Goal: Information Seeking & Learning: Learn about a topic

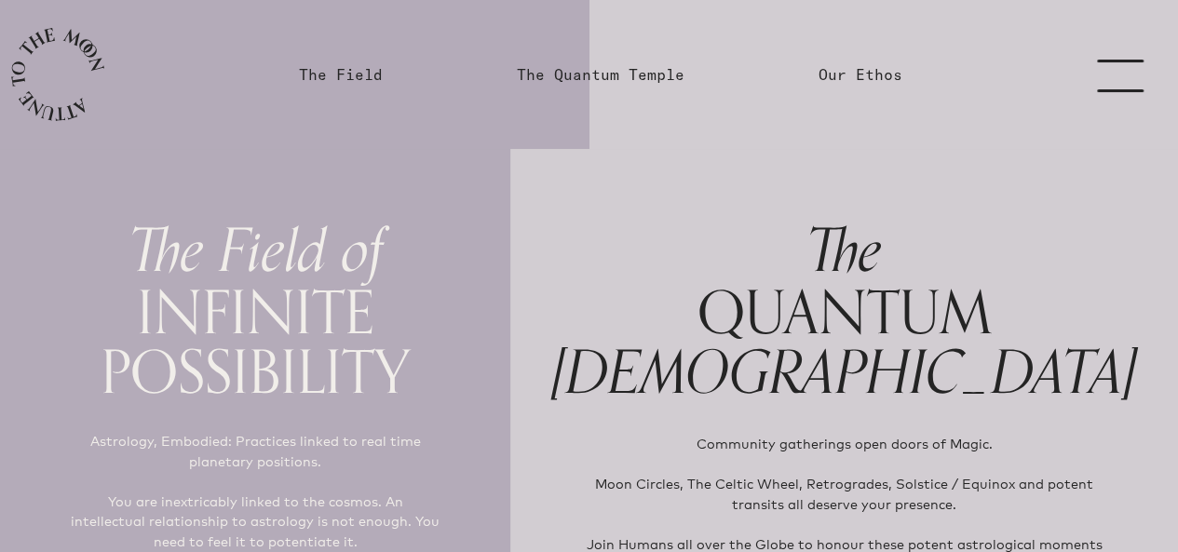
click at [1116, 75] on link "menu" at bounding box center [1131, 74] width 93 height 149
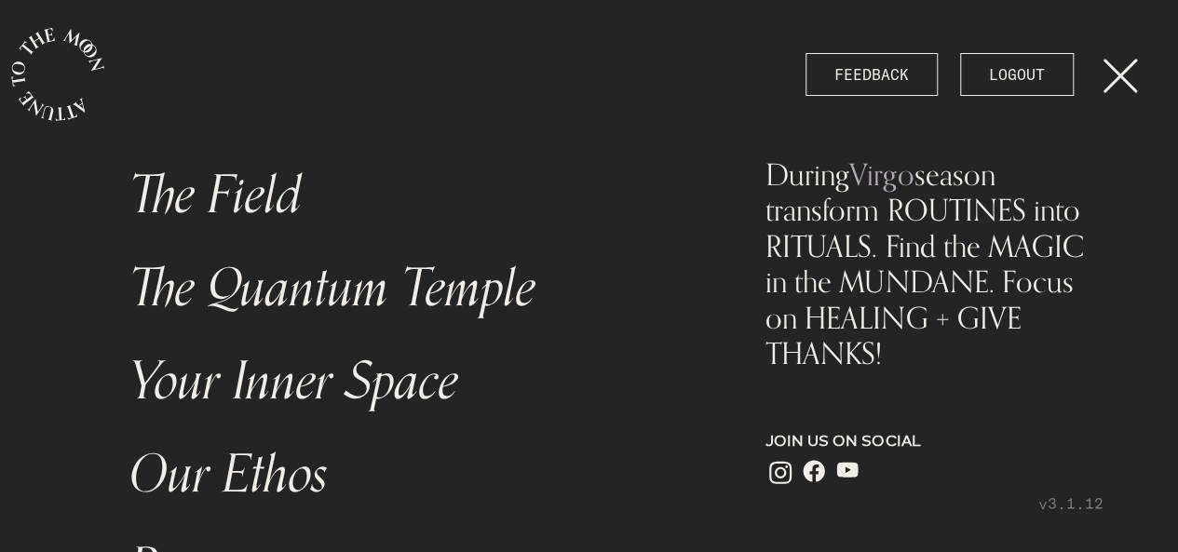
click at [286, 181] on link "The Field" at bounding box center [412, 195] width 589 height 93
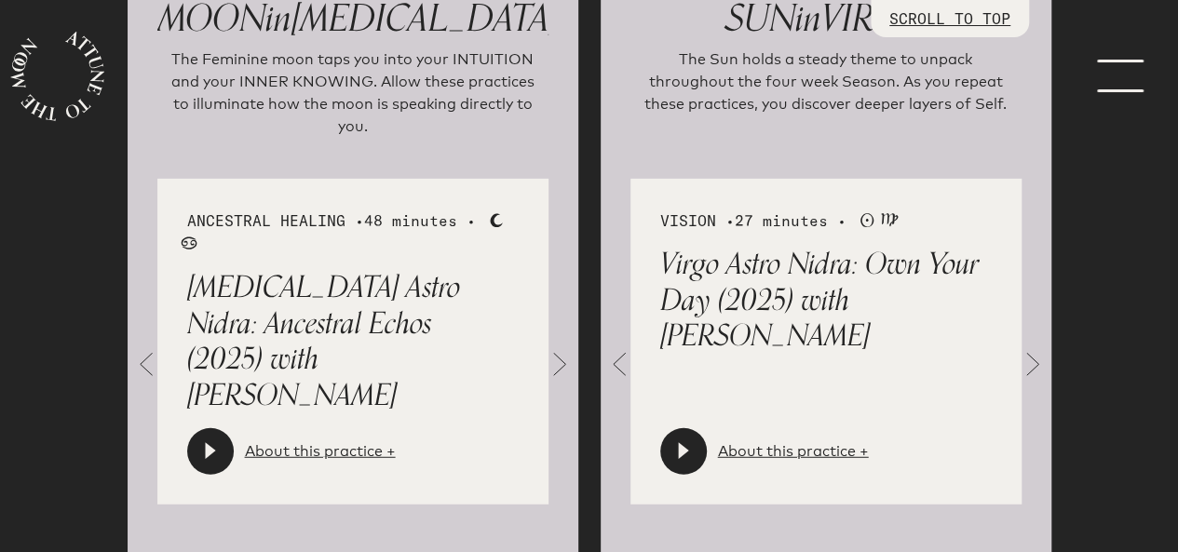
scroll to position [2227, 0]
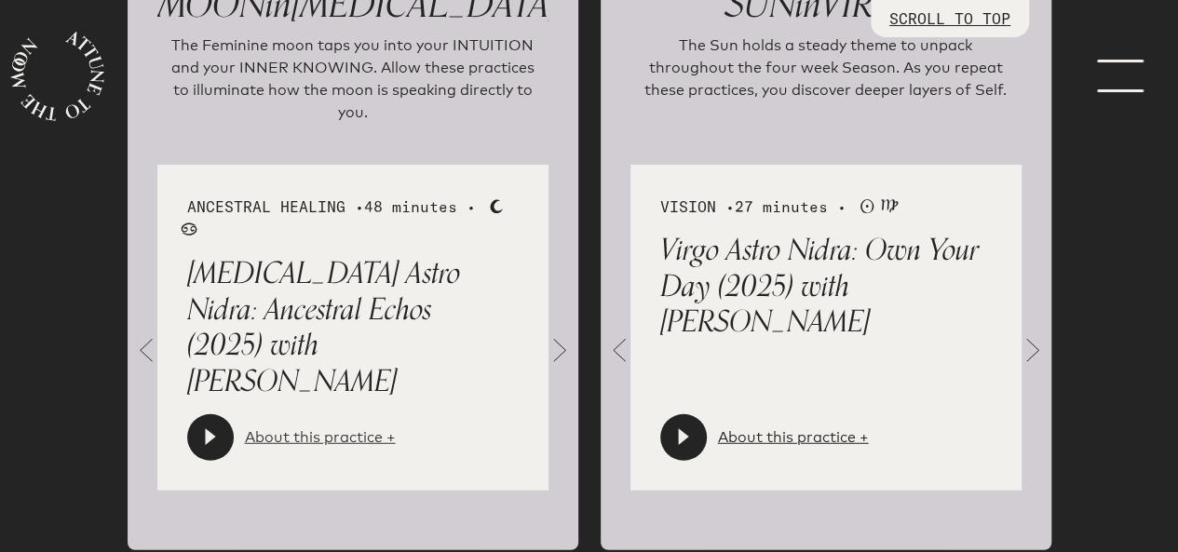
click at [323, 426] on link "About this practice +" at bounding box center [320, 437] width 151 height 22
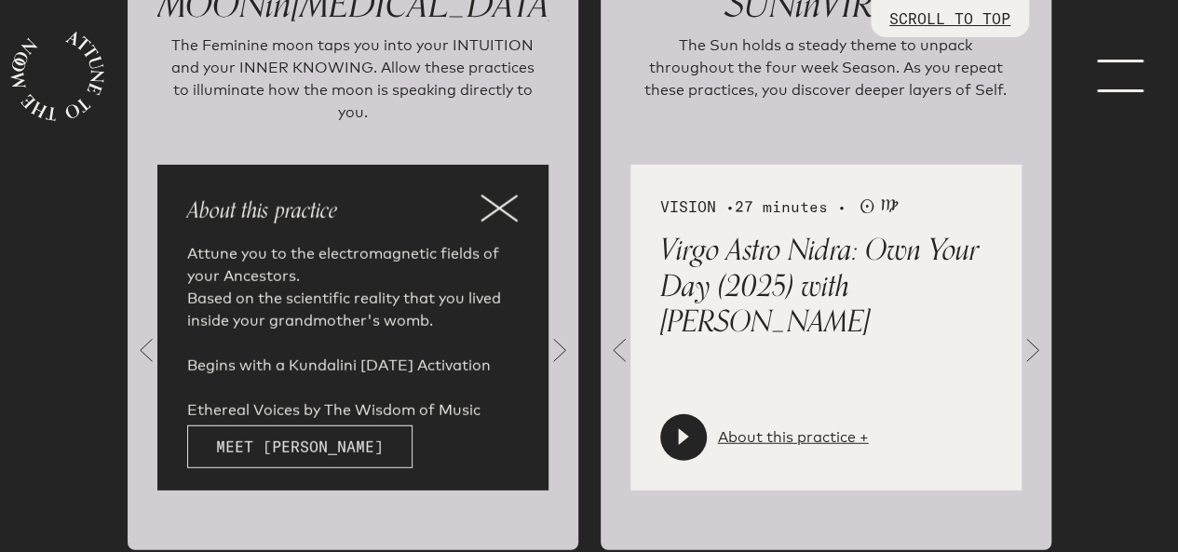
click at [323, 425] on link "Meet [PERSON_NAME]" at bounding box center [299, 446] width 225 height 43
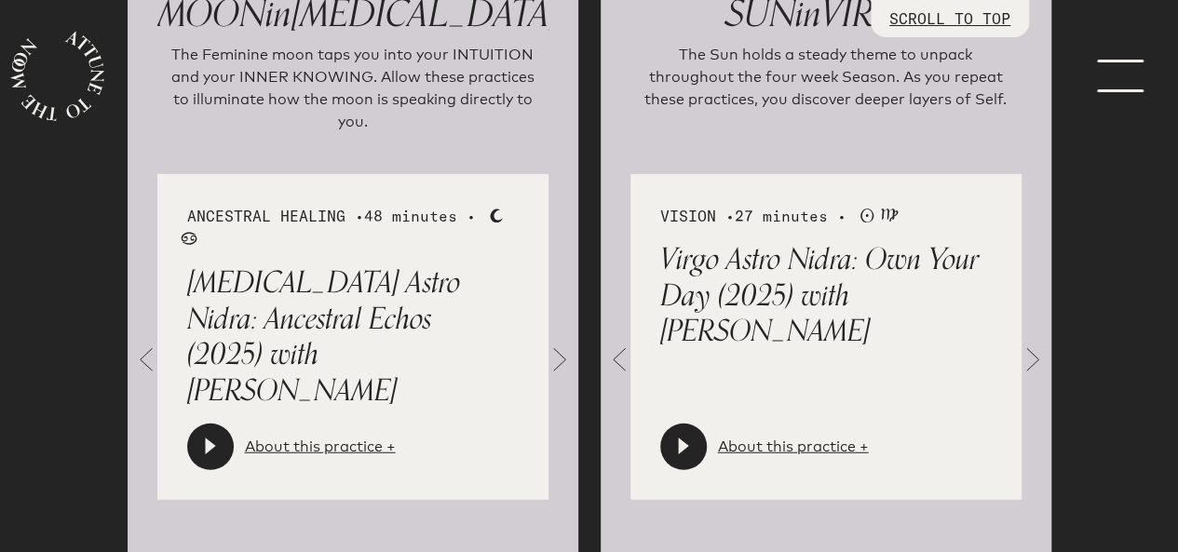
scroll to position [2230, 0]
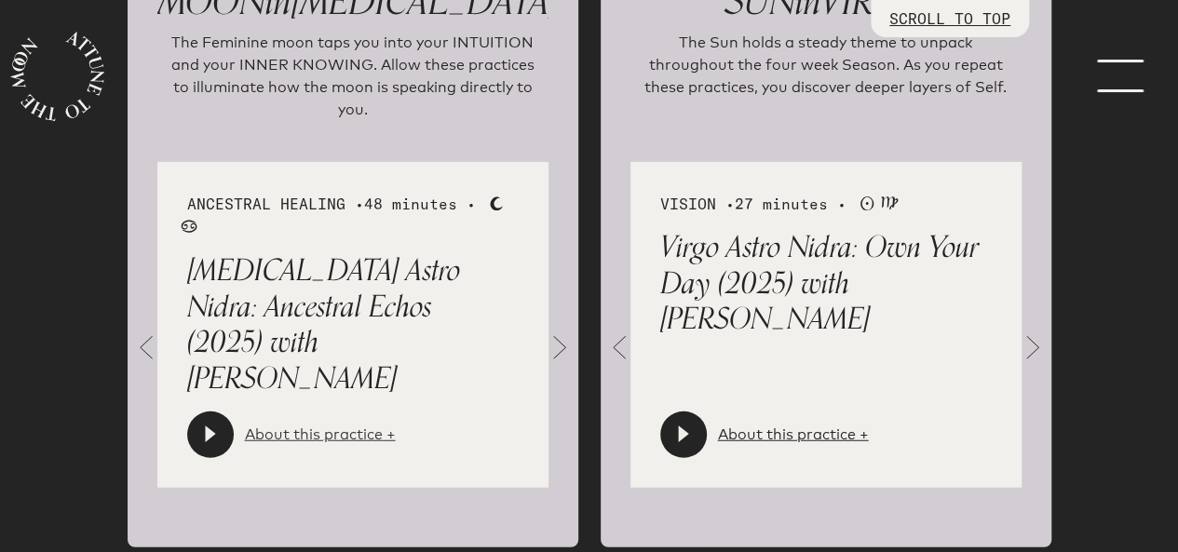
click at [357, 424] on link "About this practice +" at bounding box center [320, 435] width 151 height 22
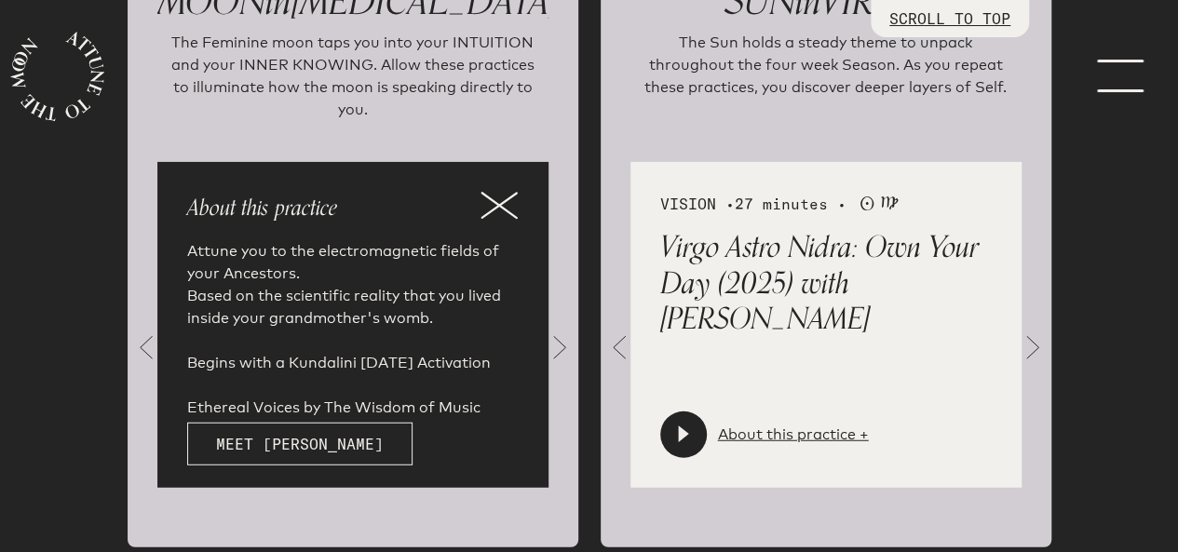
click at [499, 192] on icon at bounding box center [498, 206] width 37 height 28
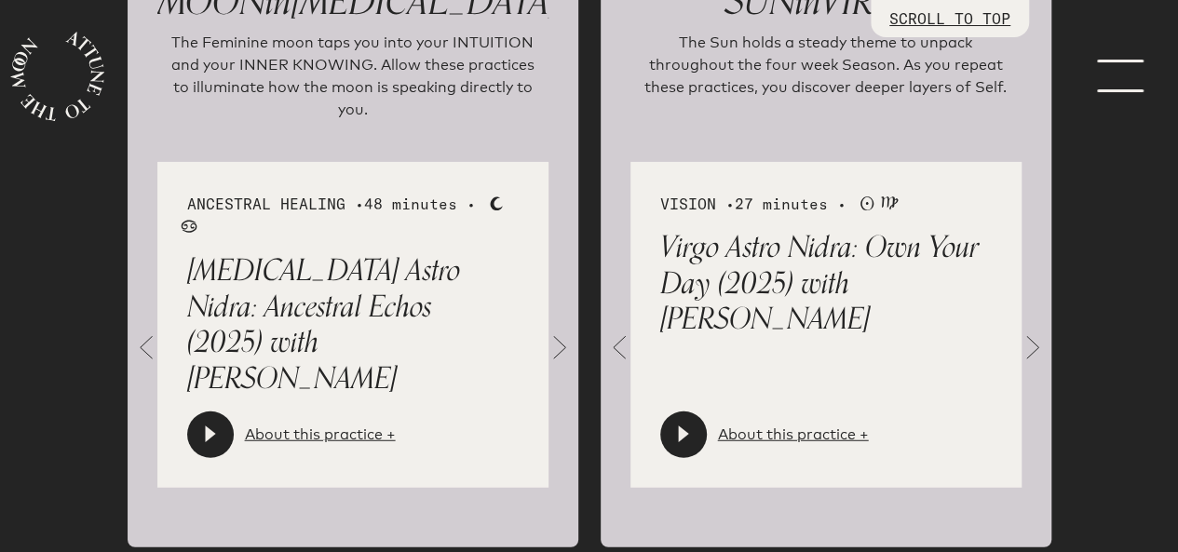
click at [559, 329] on span at bounding box center [559, 347] width 37 height 37
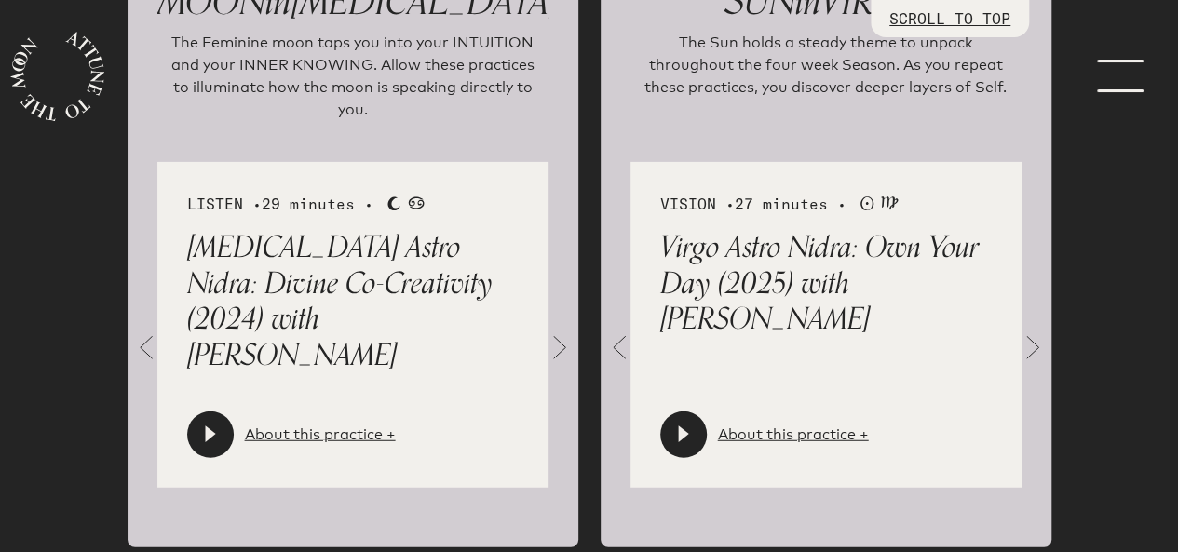
click at [559, 329] on span at bounding box center [559, 347] width 37 height 37
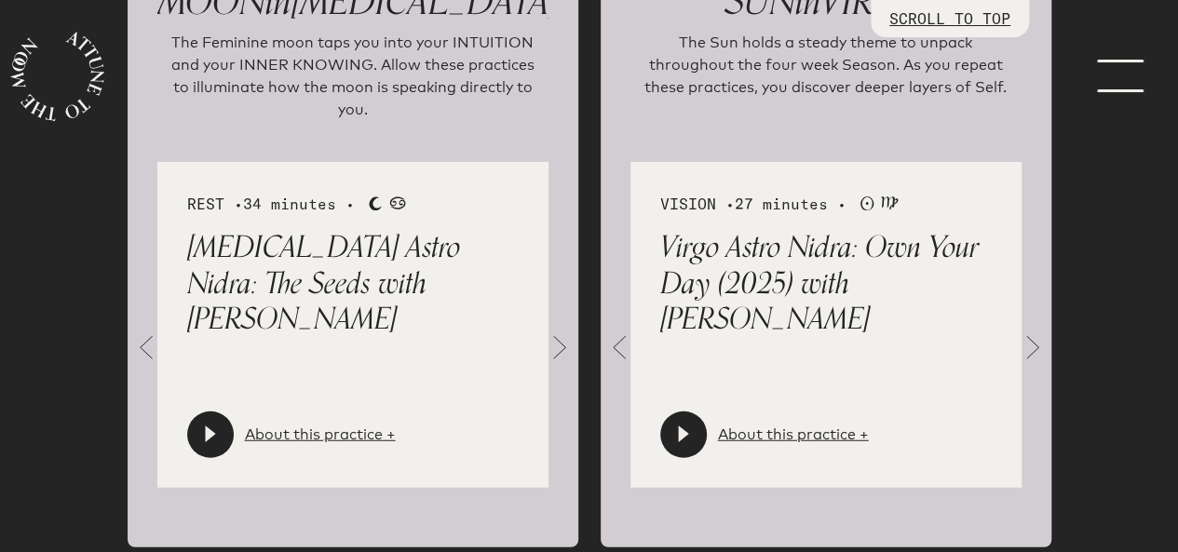
click at [559, 329] on span at bounding box center [559, 347] width 37 height 37
click at [378, 424] on link "About this practice +" at bounding box center [320, 435] width 151 height 22
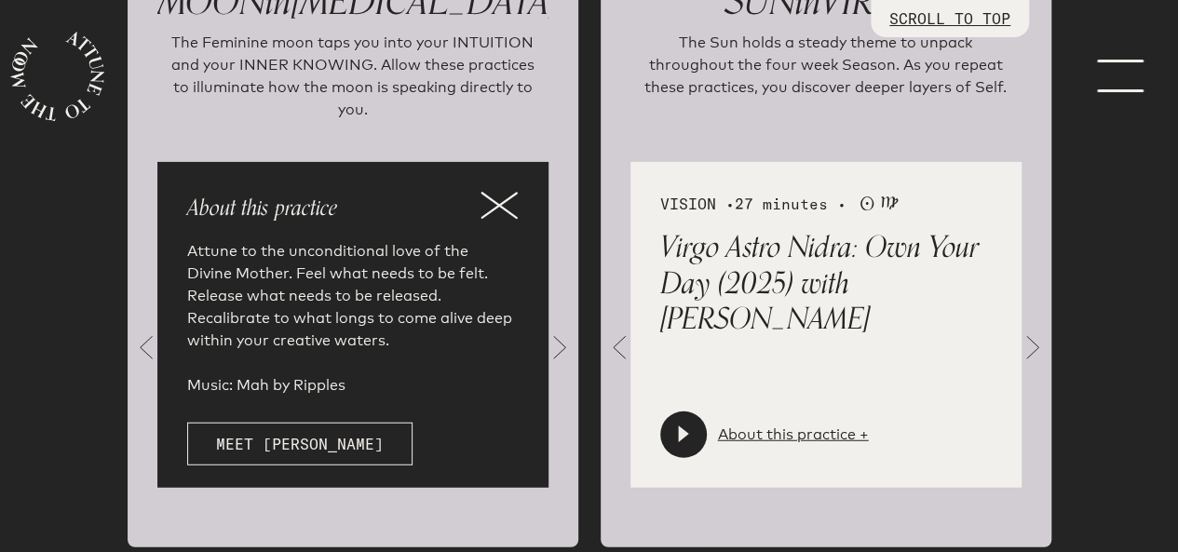
click at [502, 192] on icon at bounding box center [498, 206] width 37 height 28
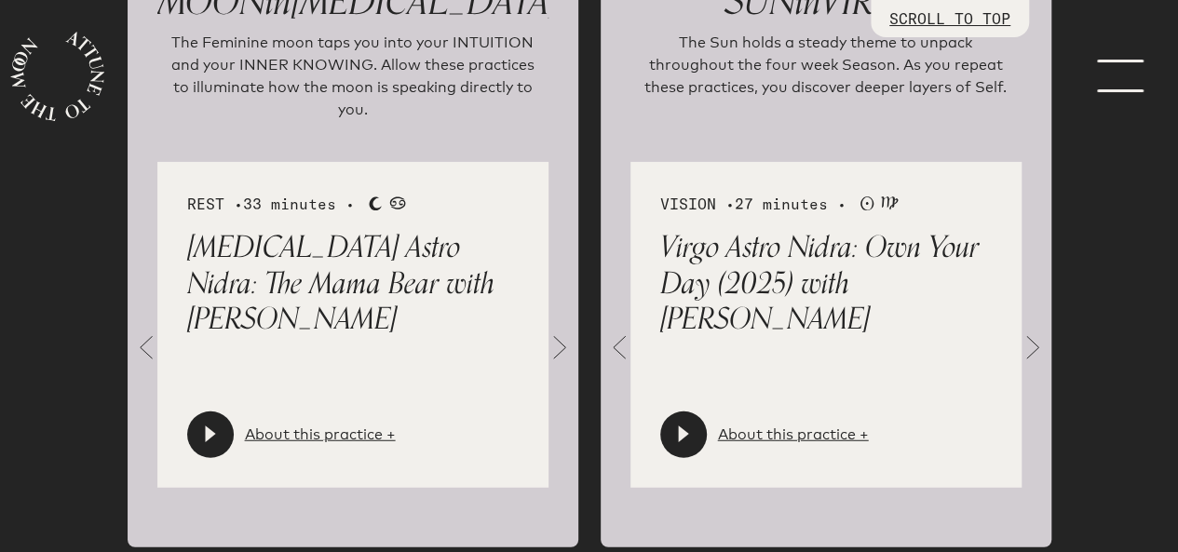
click at [564, 329] on span at bounding box center [559, 347] width 37 height 37
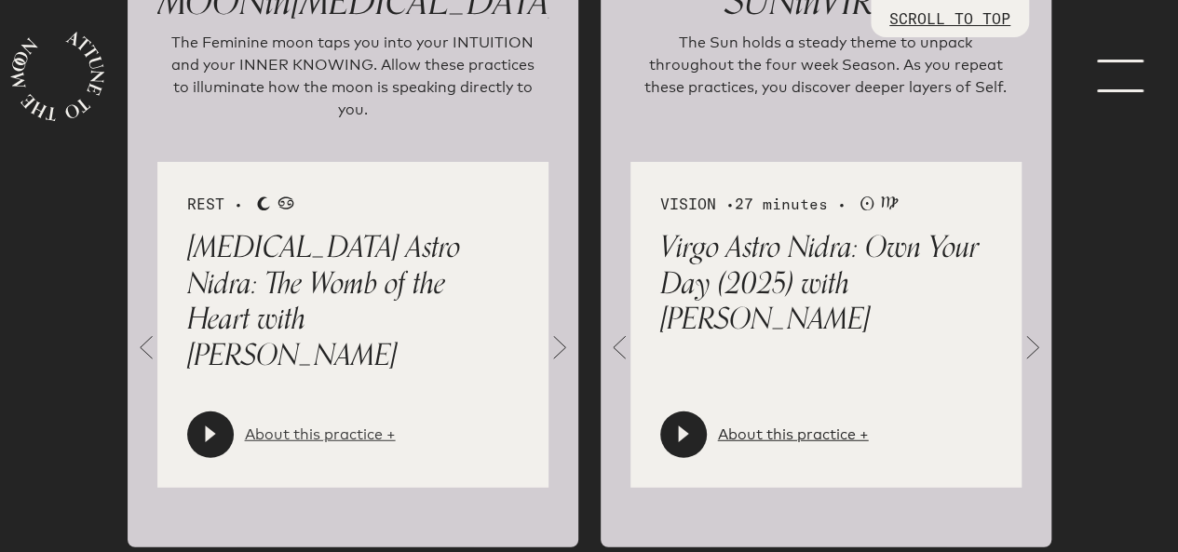
click at [363, 424] on link "About this practice +" at bounding box center [320, 435] width 151 height 22
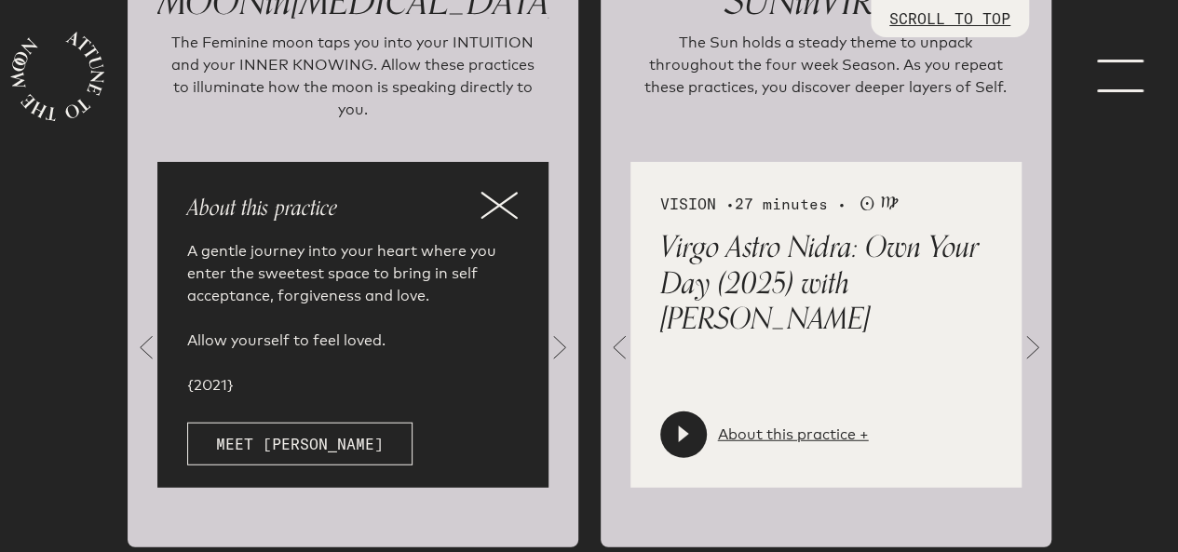
click at [496, 194] on icon at bounding box center [499, 206] width 34 height 25
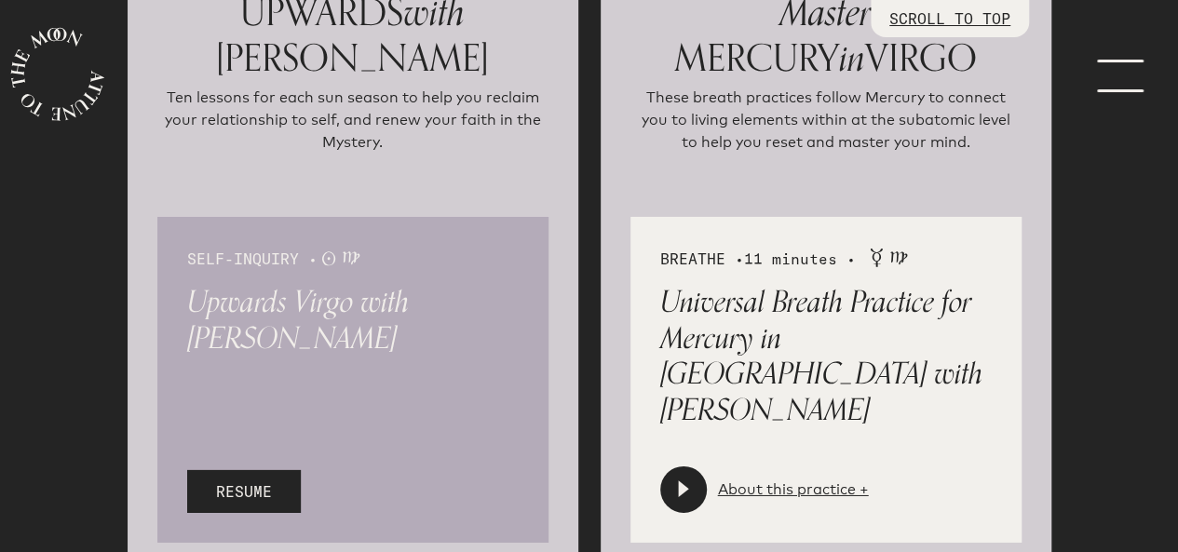
scroll to position [2952, 0]
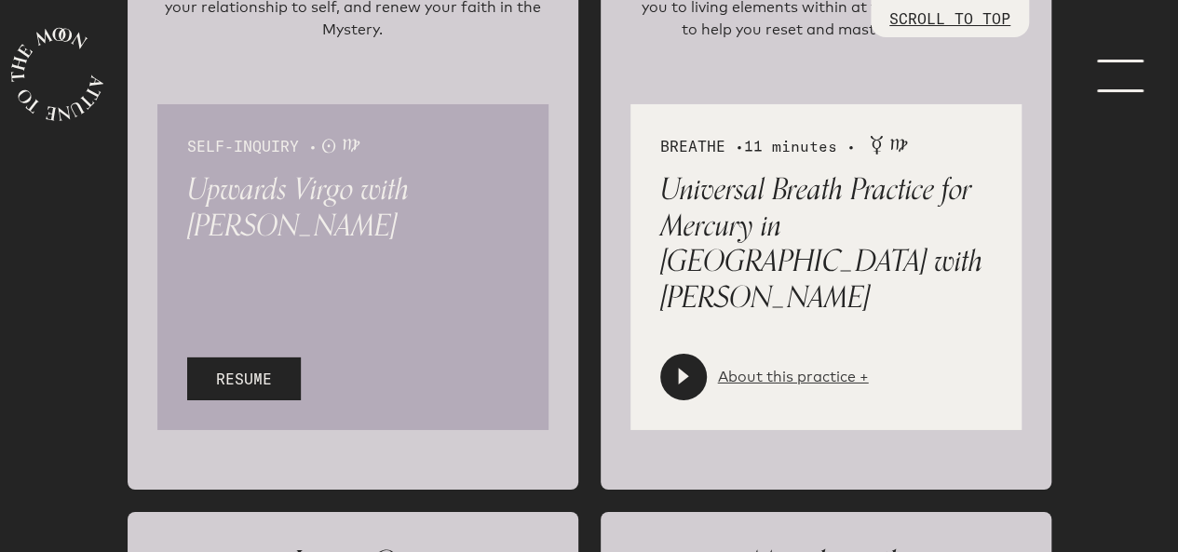
click at [841, 366] on link "About this practice +" at bounding box center [793, 377] width 151 height 22
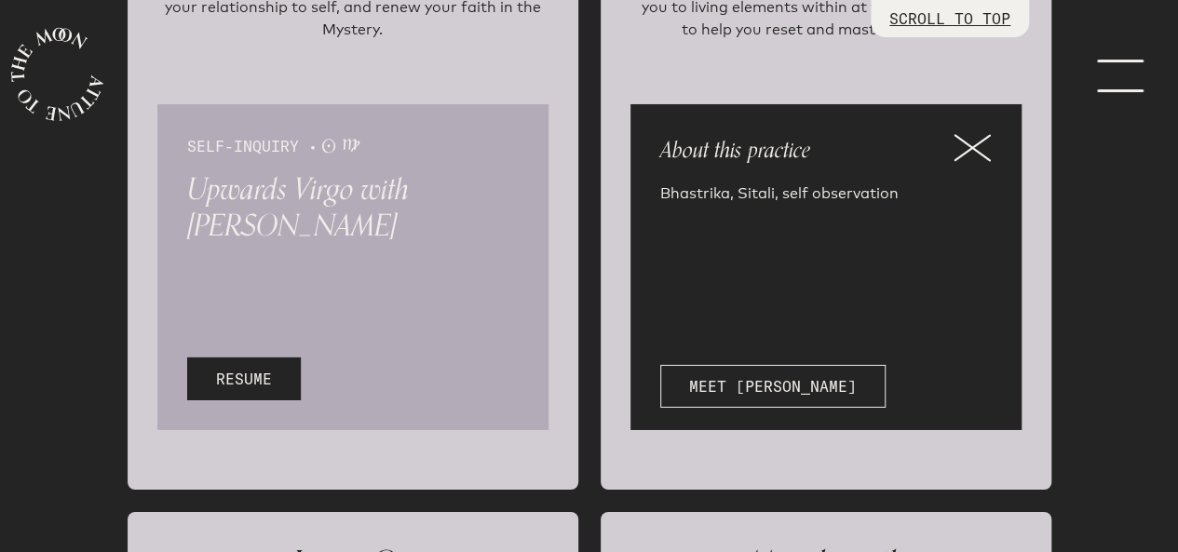
click at [976, 134] on icon at bounding box center [971, 148] width 37 height 28
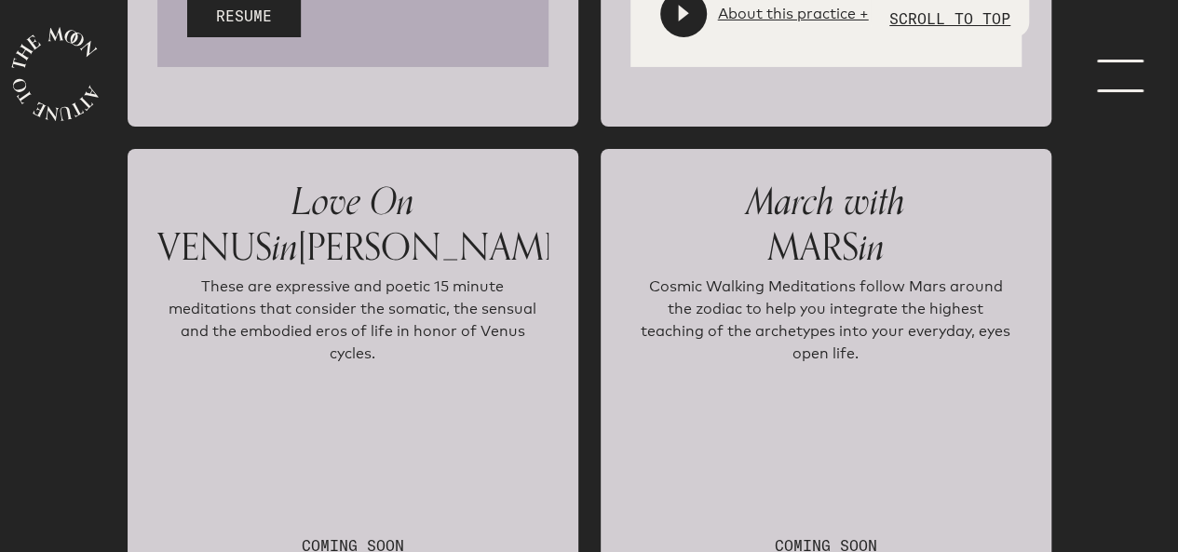
scroll to position [3392, 0]
